Goal: Understand process/instructions: Learn how to perform a task or action

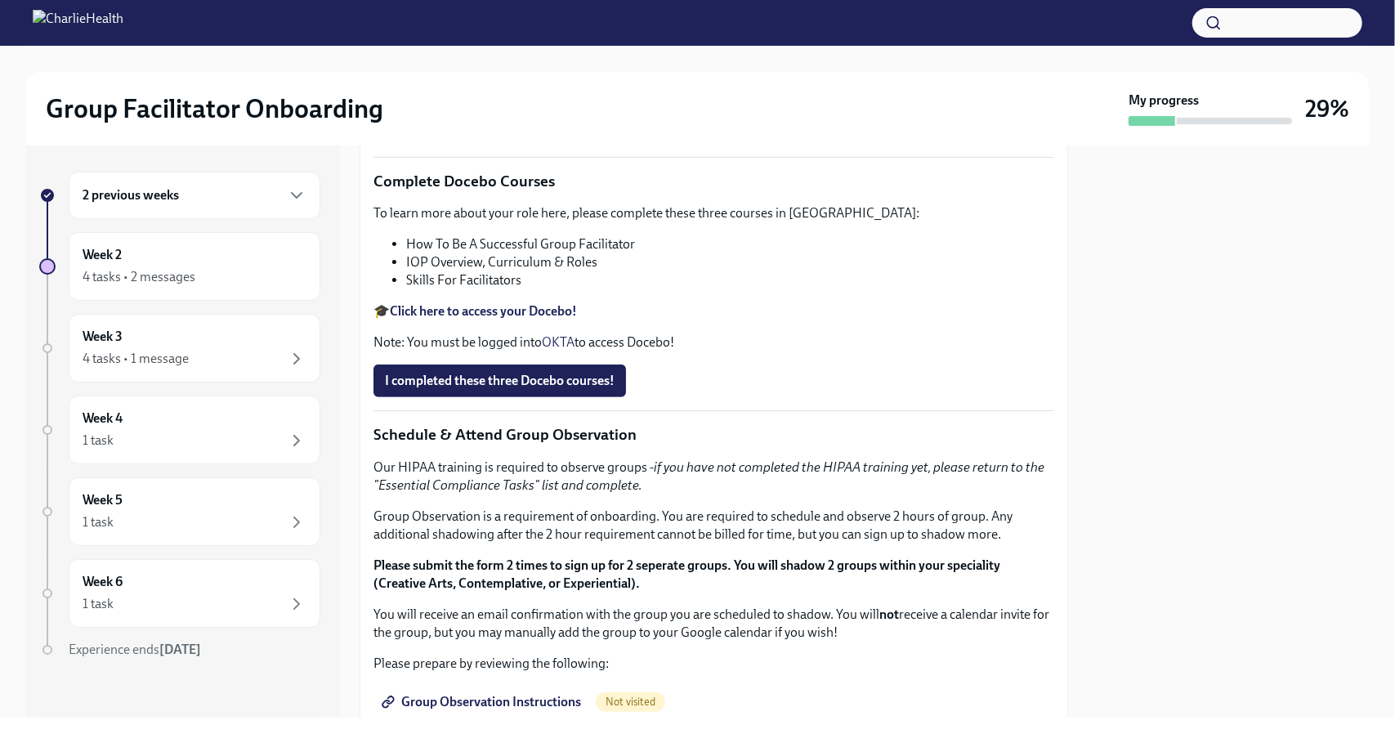
scroll to position [494, 0]
click at [42, 17] on img at bounding box center [78, 23] width 91 height 26
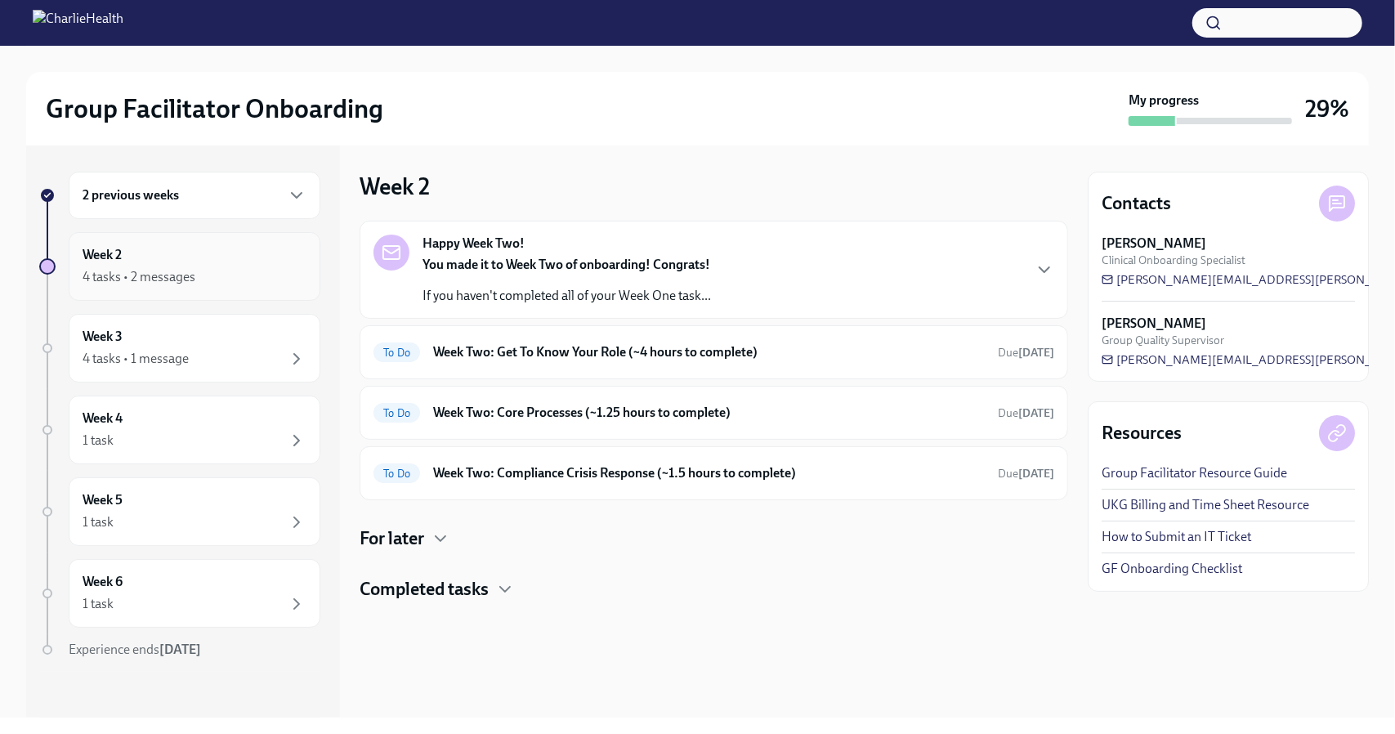
click at [190, 270] on div "4 tasks • 2 messages" at bounding box center [139, 277] width 113 height 18
click at [639, 355] on h6 "Week Two: Get To Know Your Role (~4 hours to complete)" at bounding box center [709, 352] width 552 height 18
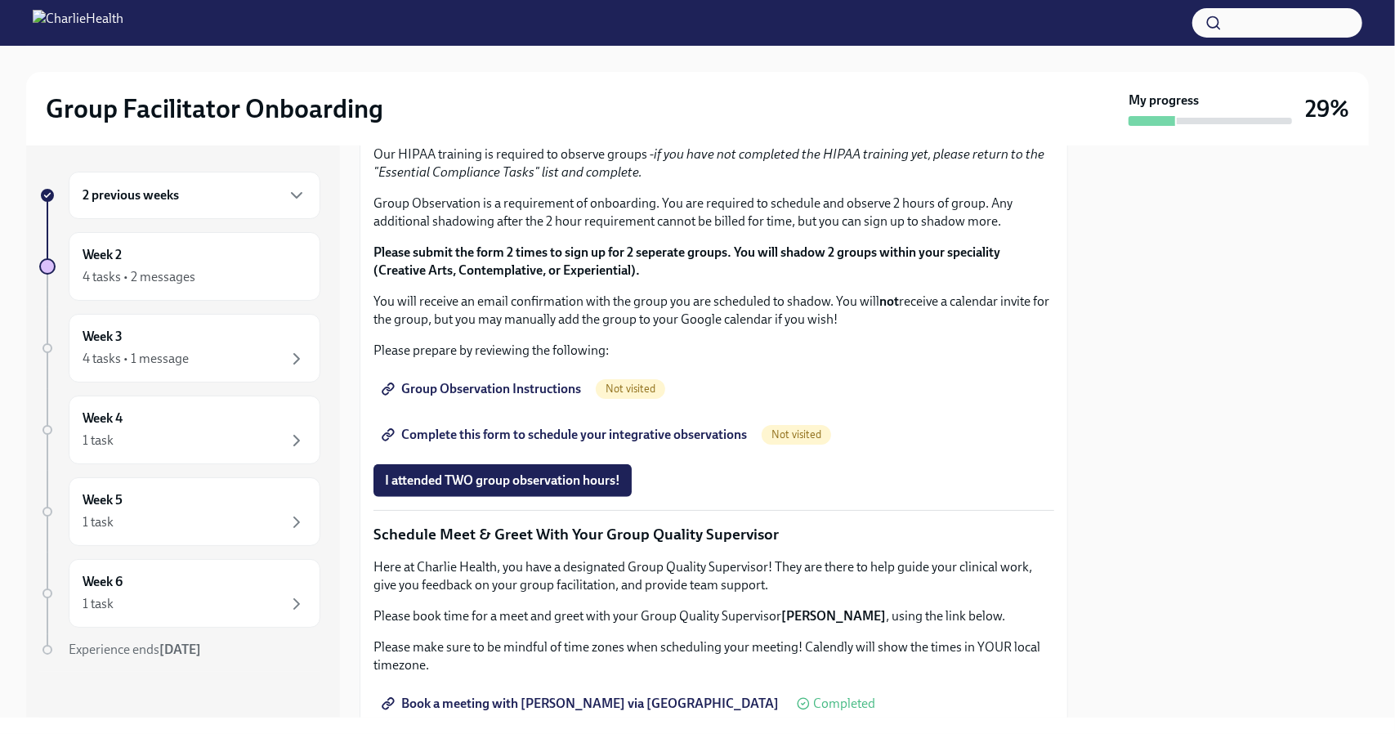
scroll to position [807, 0]
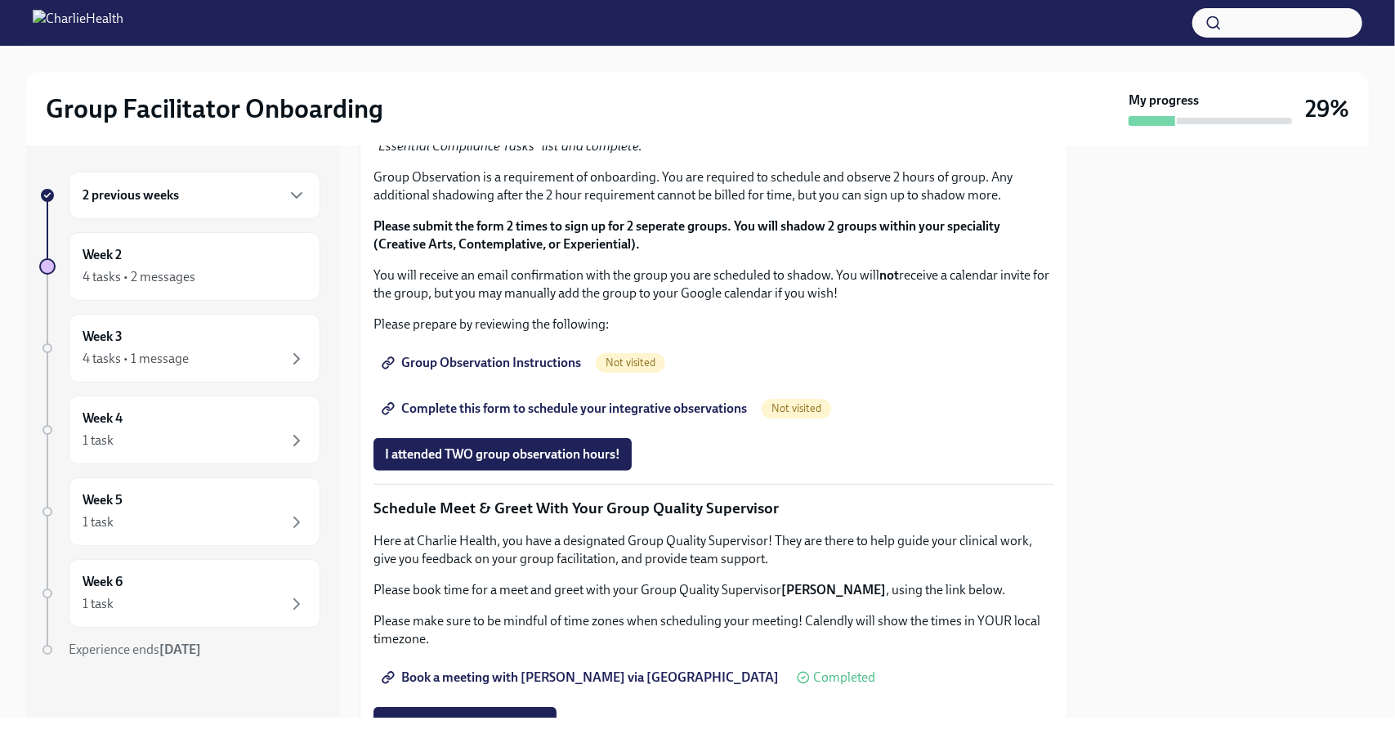
scroll to position [833, 0]
